Goal: Task Accomplishment & Management: Manage account settings

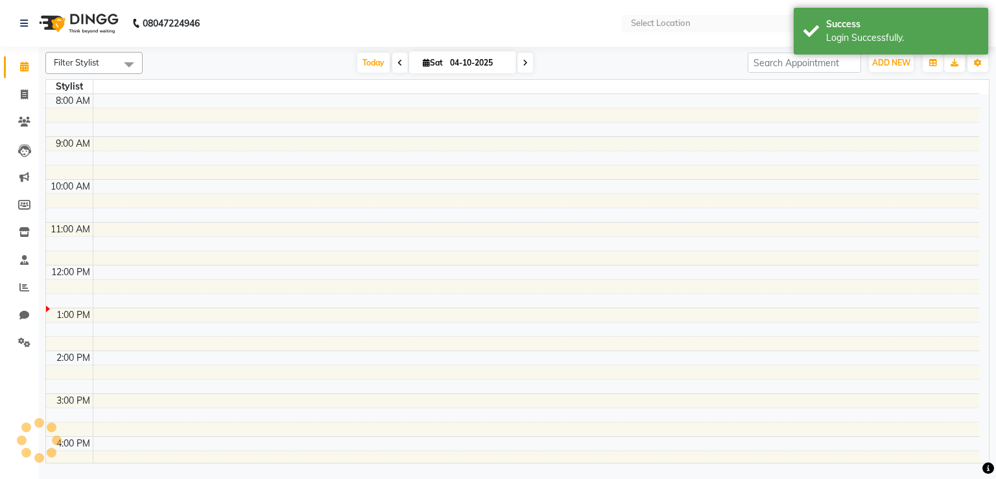
select select "en"
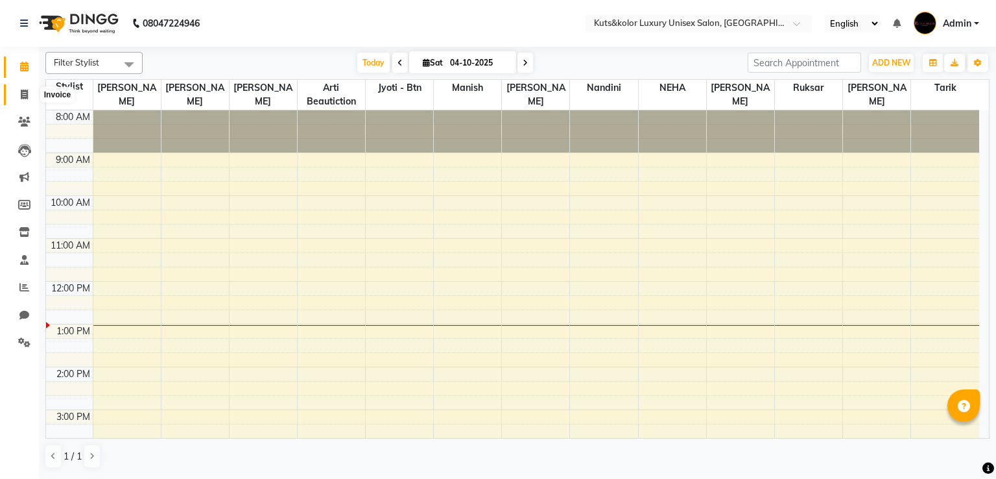
click at [18, 92] on span at bounding box center [24, 95] width 23 height 15
select select "service"
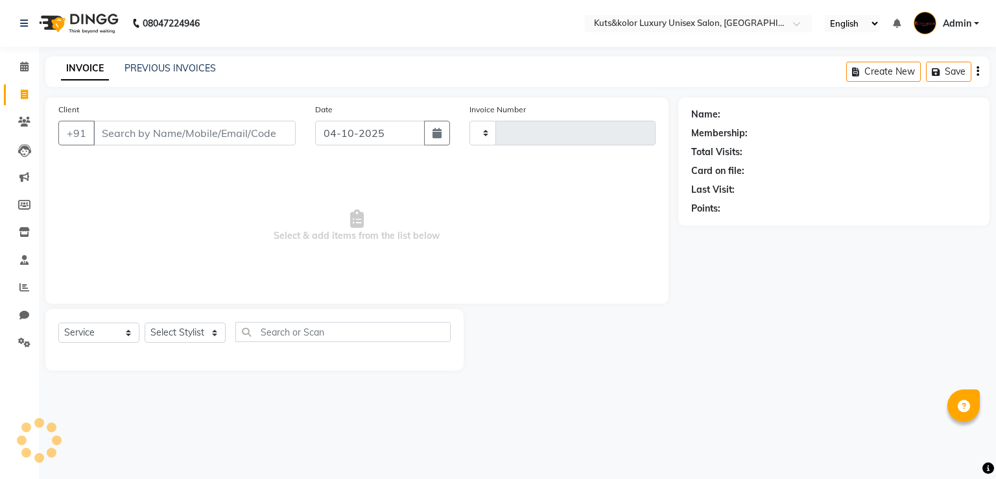
type input "1896"
select select "7374"
click at [137, 62] on link "PREVIOUS INVOICES" at bounding box center [170, 68] width 91 height 12
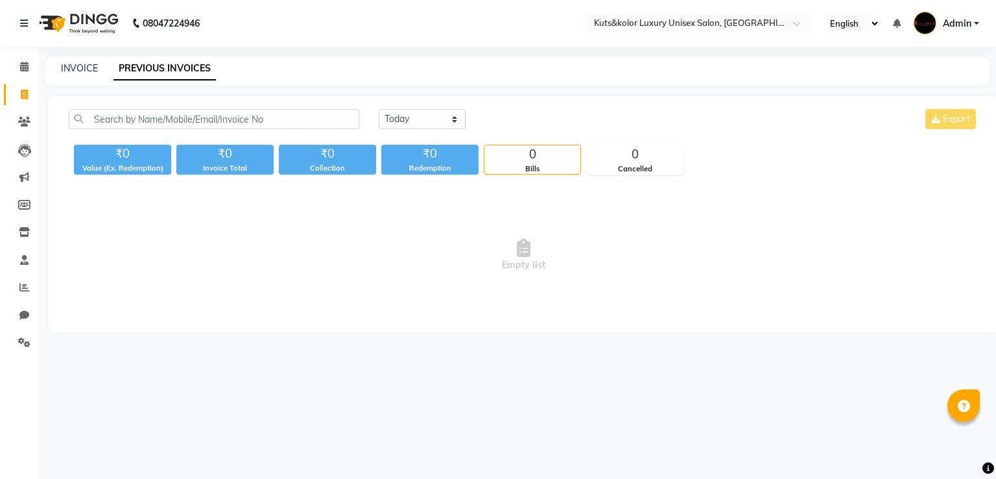
click at [137, 62] on link "PREVIOUS INVOICES" at bounding box center [164, 68] width 102 height 23
